Goal: Manage account settings

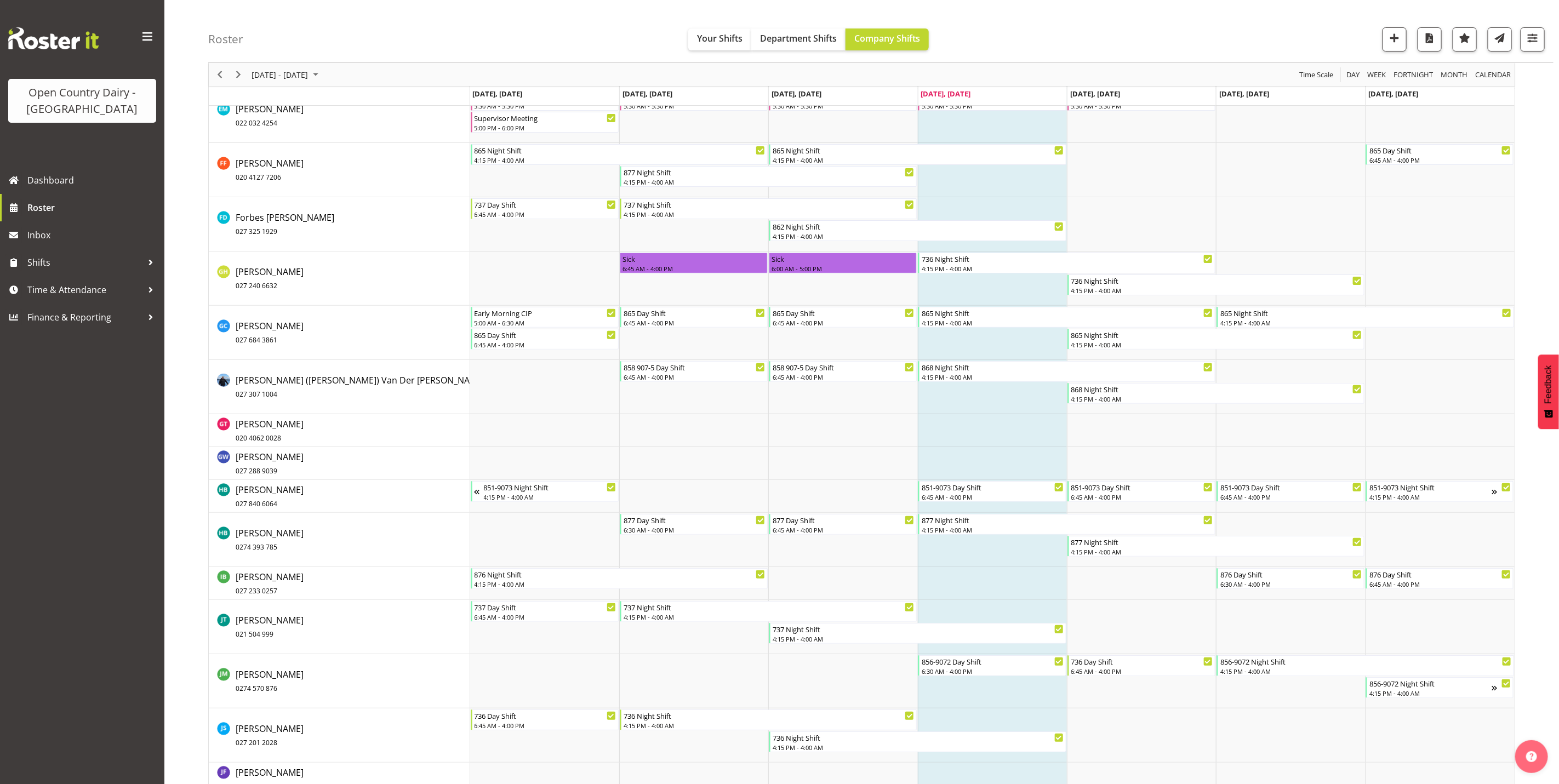
scroll to position [3233, 0]
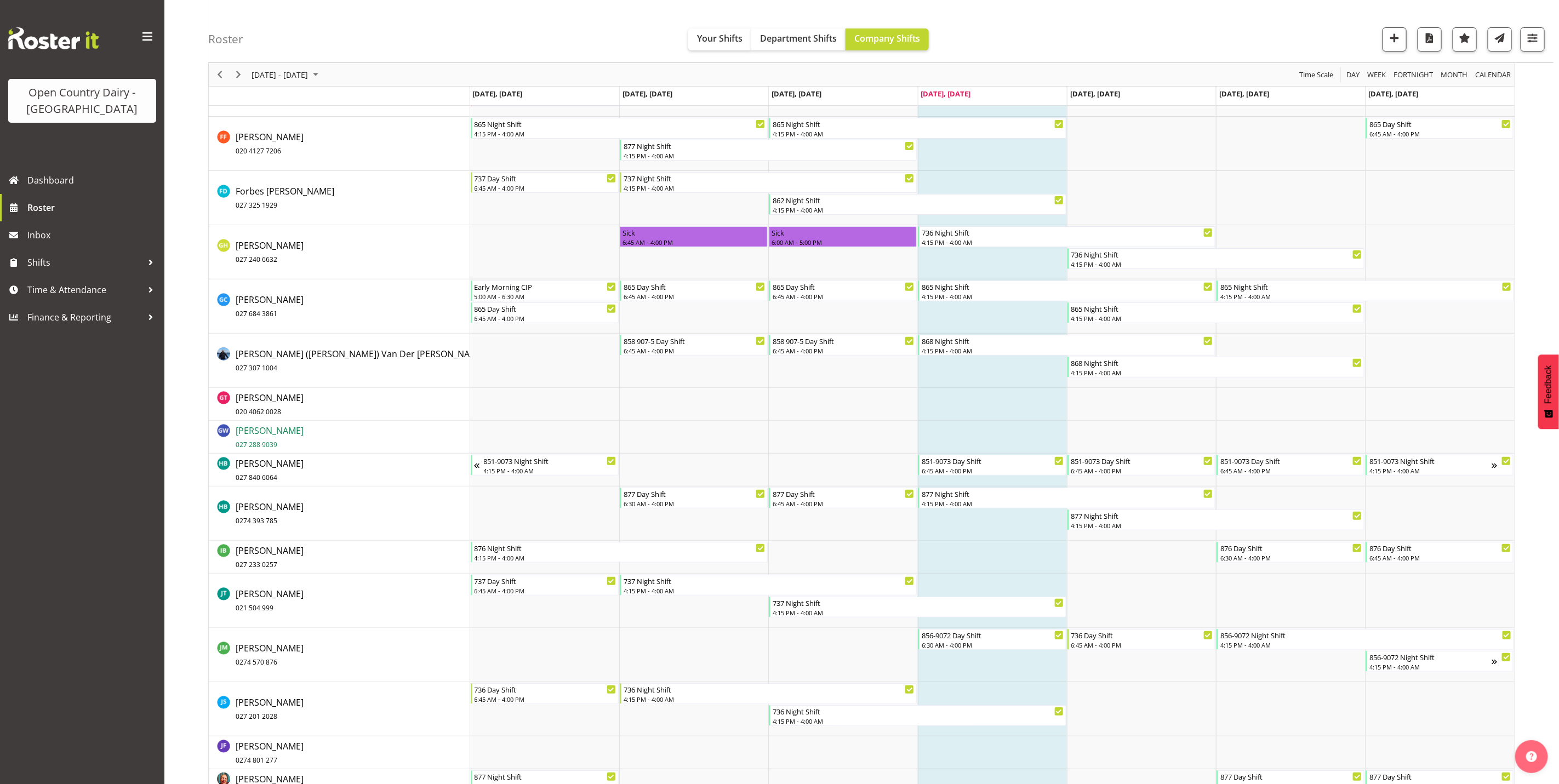
click at [257, 430] on span "[PERSON_NAME] 027 288 9039" at bounding box center [269, 437] width 68 height 25
click at [273, 434] on span "[PERSON_NAME] 027 288 9039" at bounding box center [269, 437] width 68 height 25
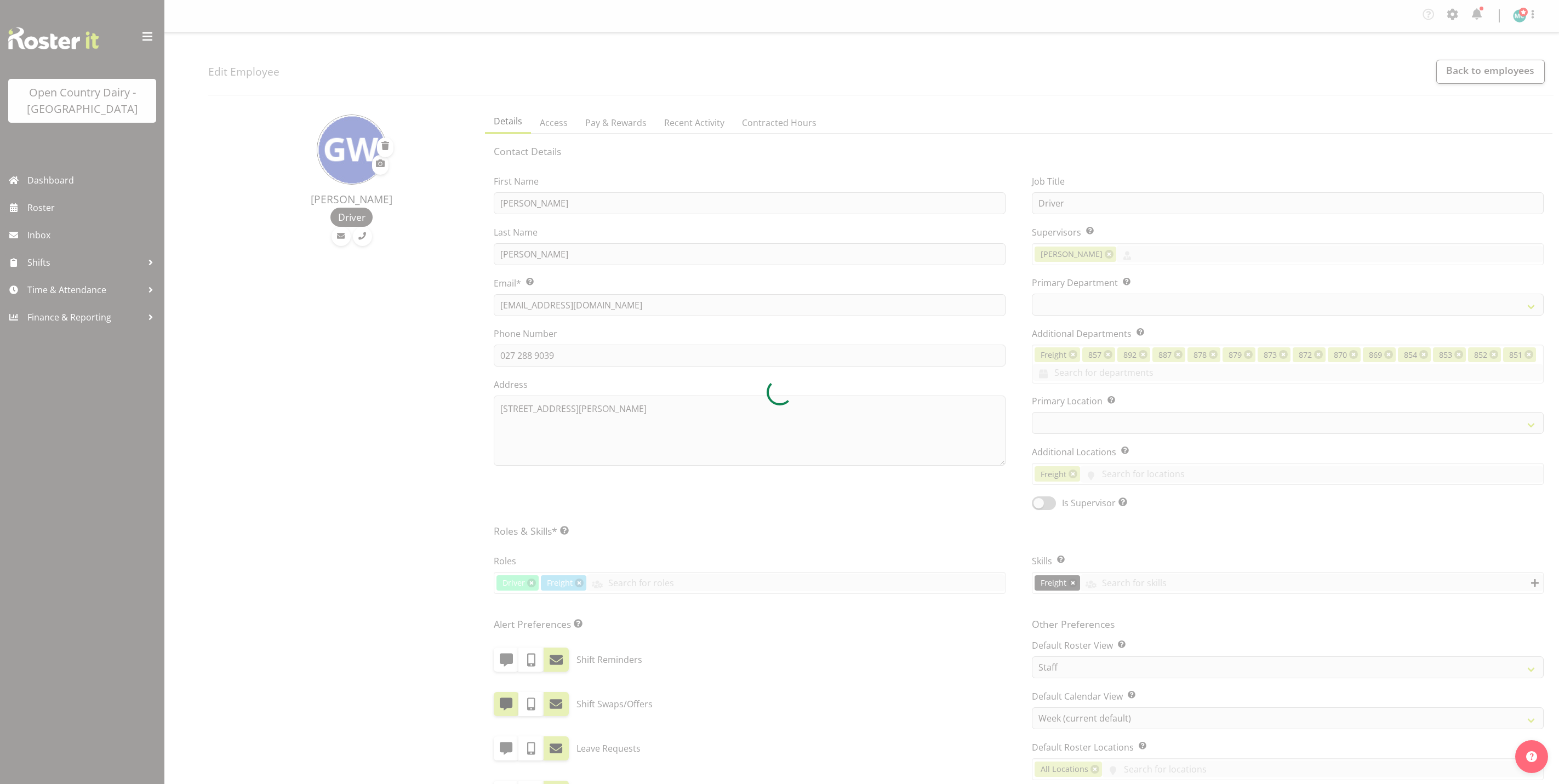
select select "TimelineWeek"
select select
select select "993"
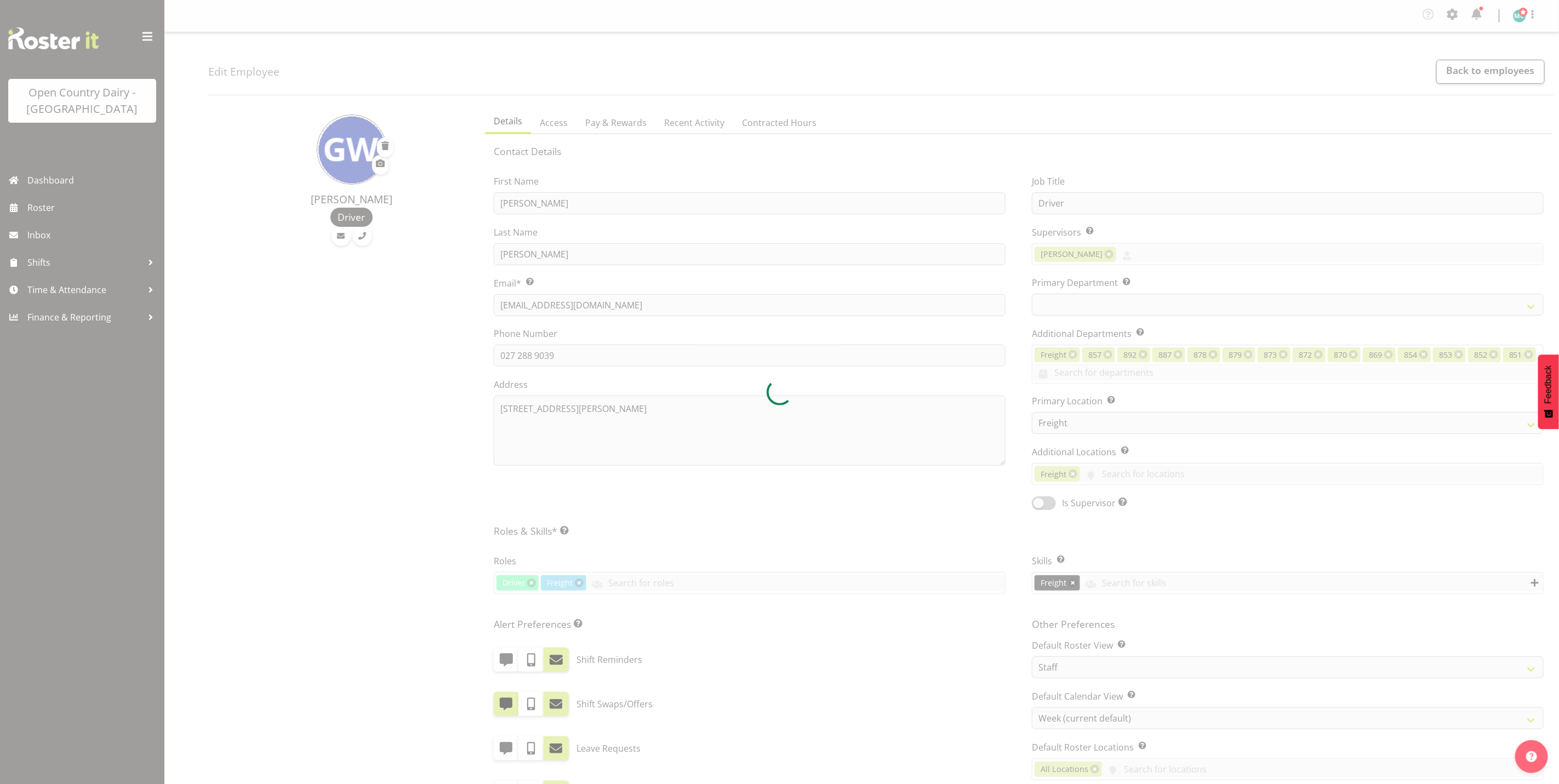
select select "702"
select select "TimelineWeek"
select select
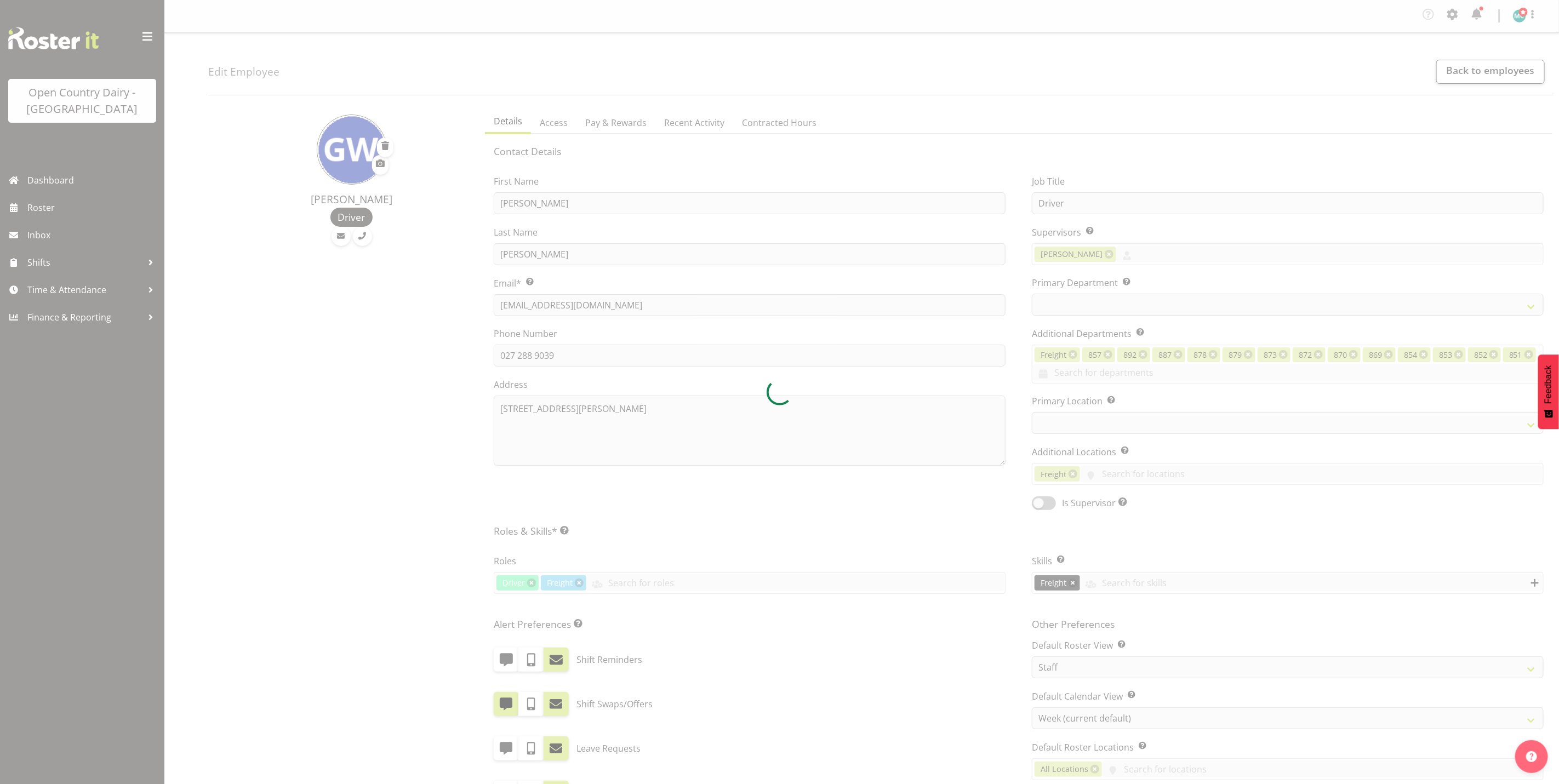
select select "993"
select select "702"
